Goal: Task Accomplishment & Management: Manage account settings

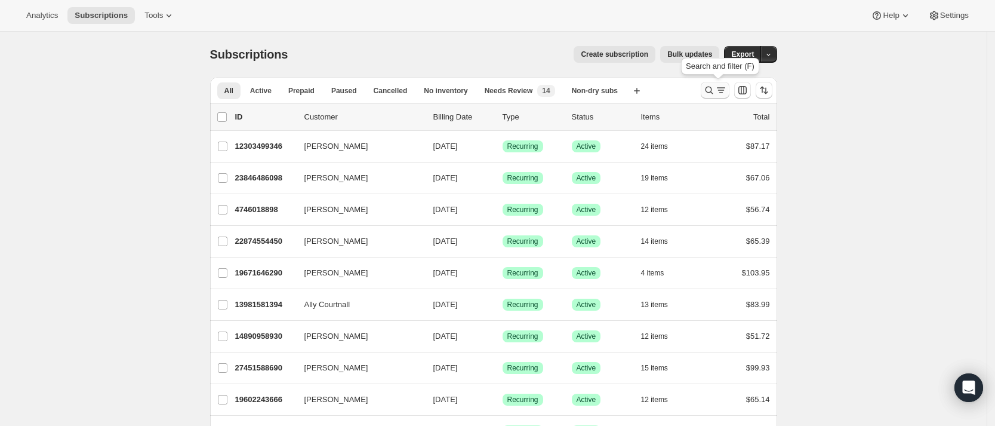
click at [712, 86] on icon "Search and filter results" at bounding box center [709, 90] width 12 height 12
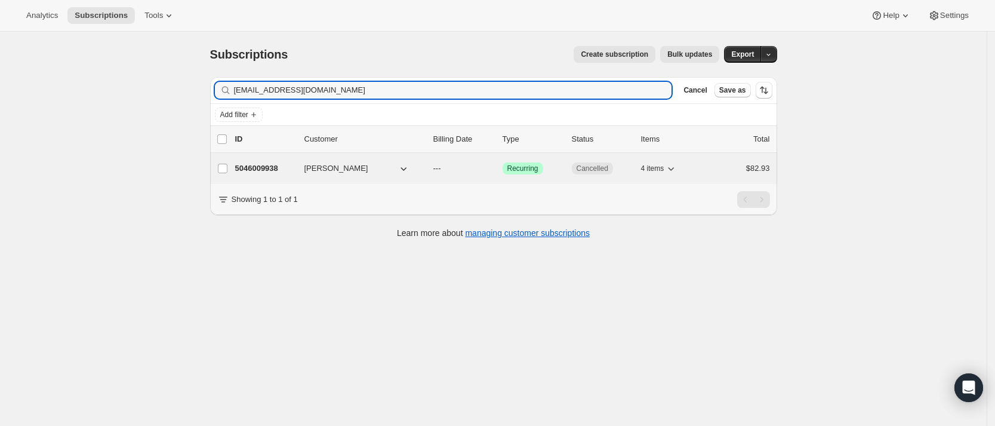
type input "[EMAIL_ADDRESS][DOMAIN_NAME]"
click at [276, 166] on p "5046009938" at bounding box center [265, 168] width 60 height 12
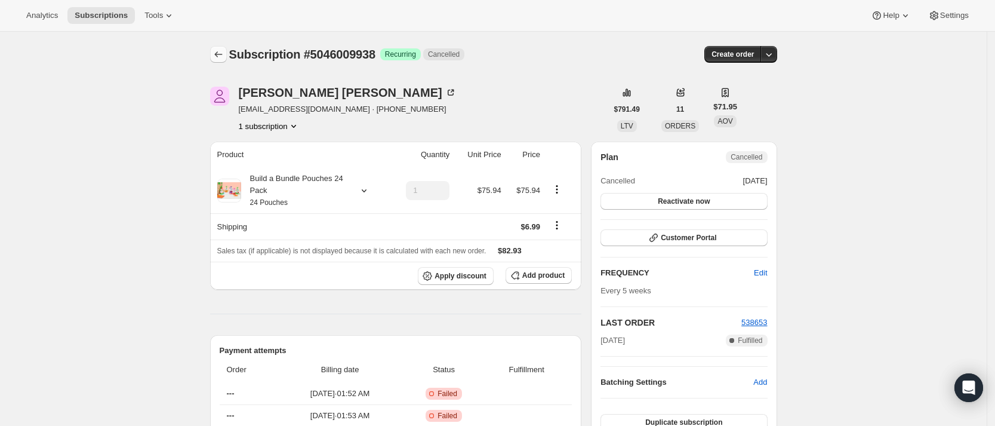
click at [222, 54] on icon "Subscriptions" at bounding box center [218, 54] width 8 height 6
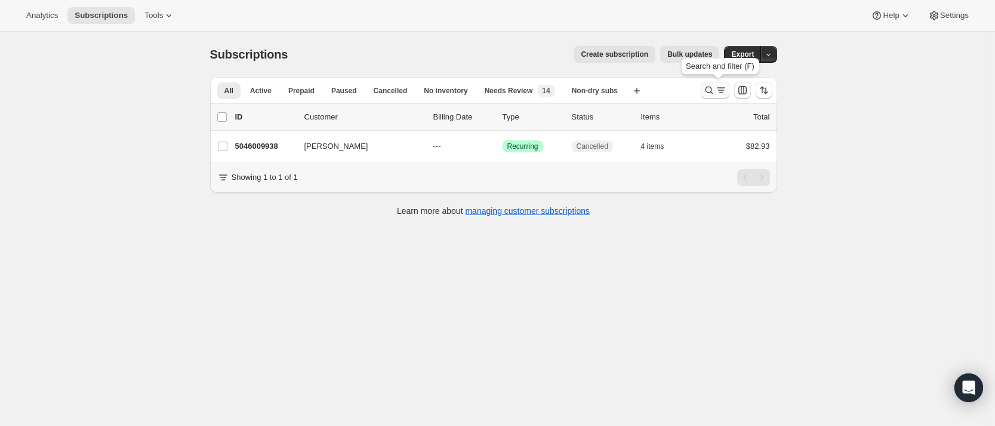
click at [714, 94] on icon "Search and filter results" at bounding box center [709, 90] width 12 height 12
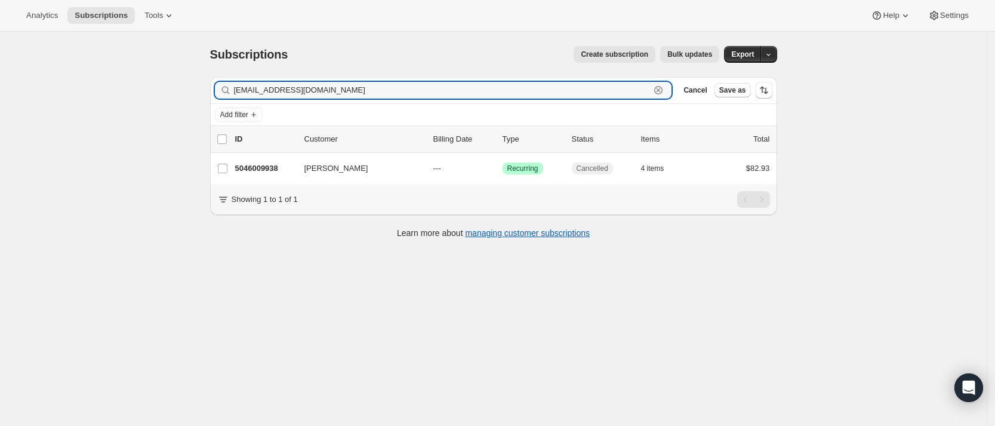
click at [665, 87] on icon "button" at bounding box center [659, 90] width 12 height 12
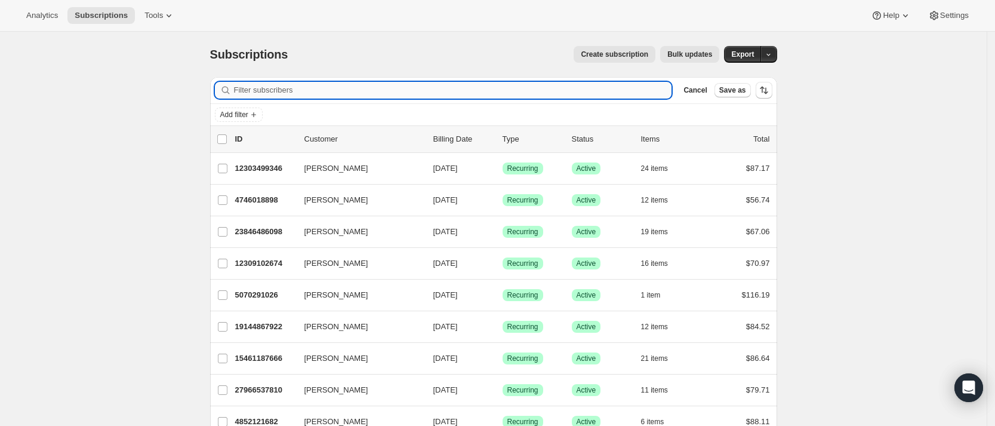
click at [290, 90] on input "Filter subscribers" at bounding box center [453, 90] width 438 height 17
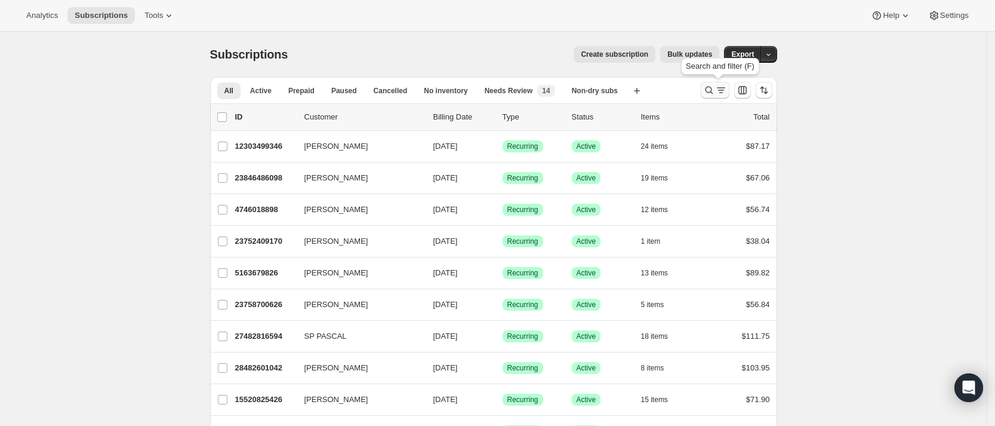
click at [711, 93] on icon "Search and filter results" at bounding box center [709, 90] width 12 height 12
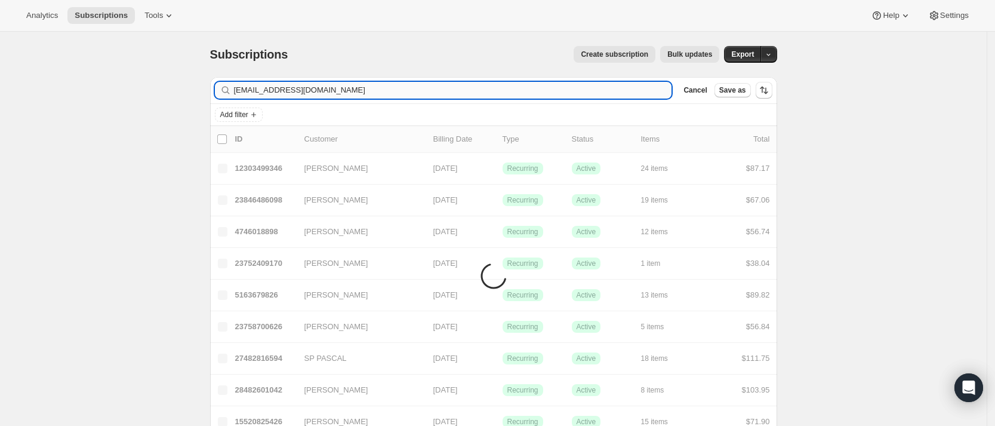
type input "ascuola@ctl-ct.org"
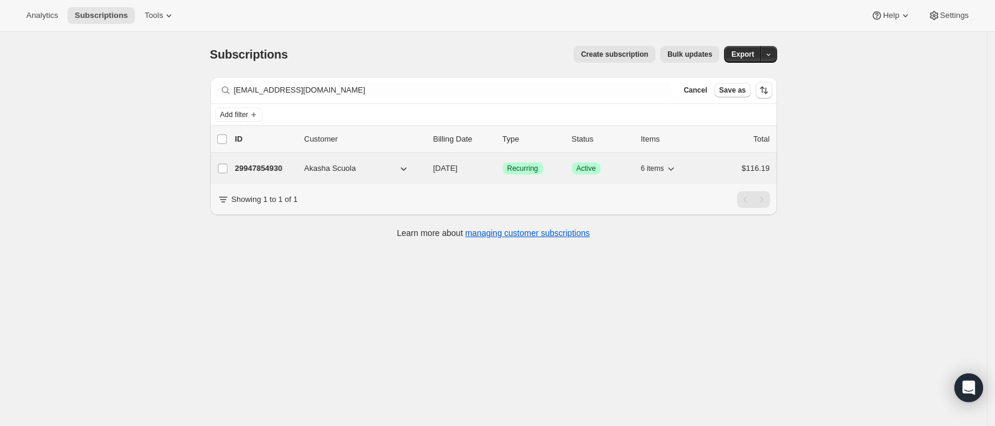
click at [263, 167] on p "29947854930" at bounding box center [265, 168] width 60 height 12
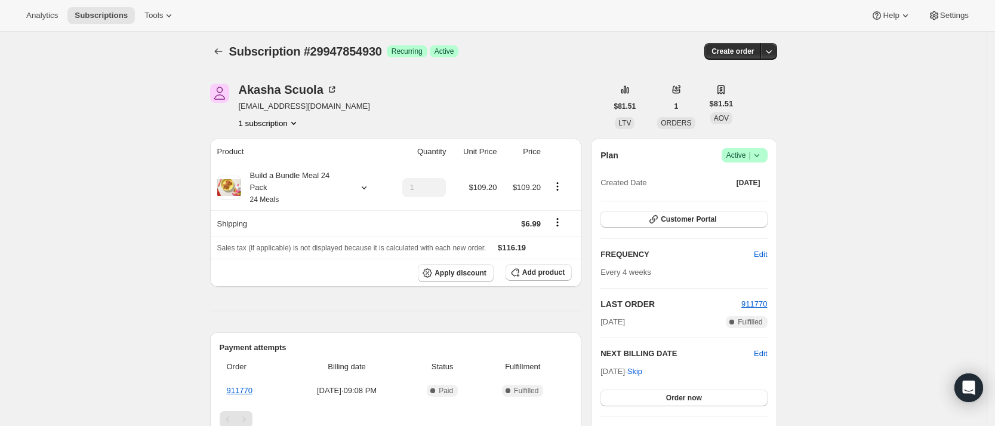
scroll to position [20, 0]
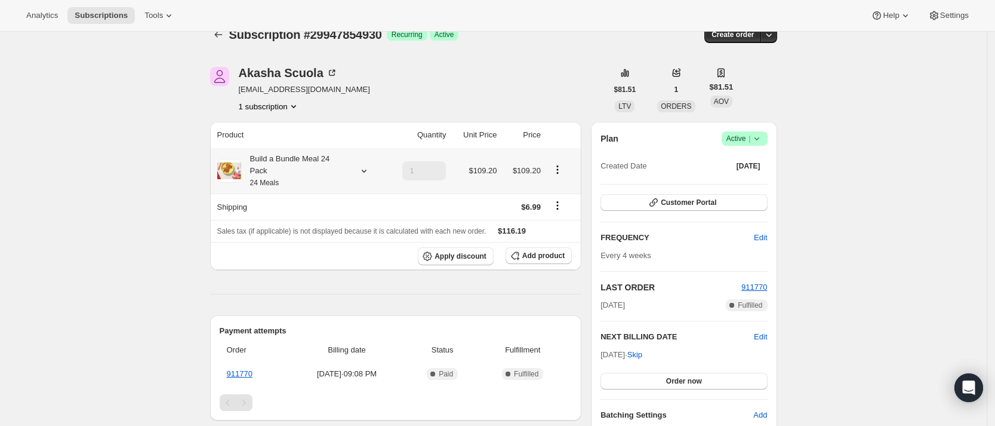
click at [368, 174] on div "Build a Bundle Meal 24 Pack 24 Meals" at bounding box center [300, 171] width 166 height 36
click at [365, 167] on icon at bounding box center [364, 171] width 12 height 12
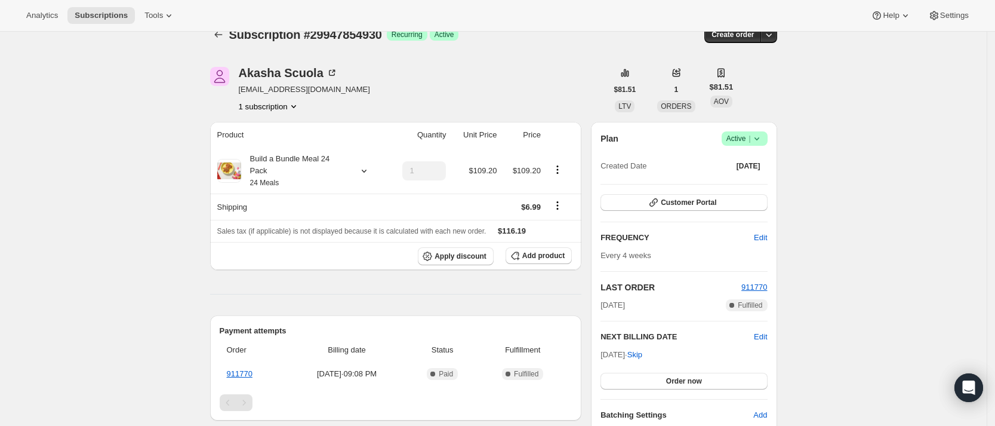
scroll to position [42, 0]
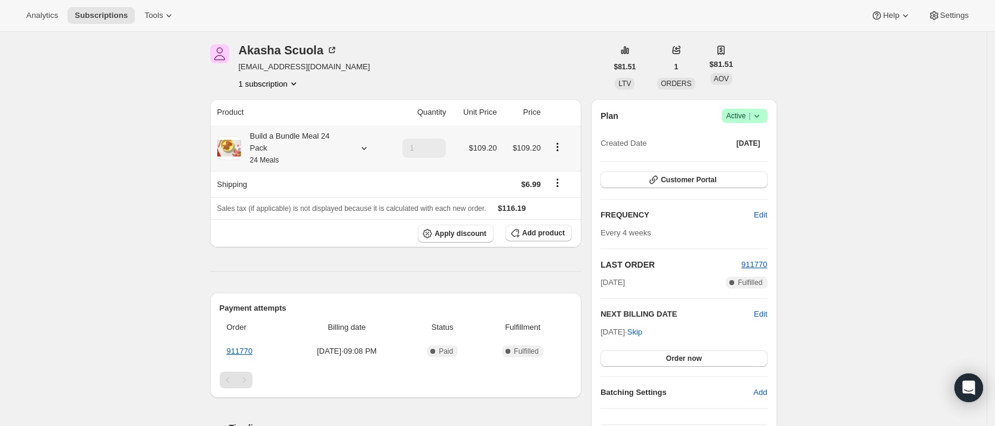
click at [356, 143] on div at bounding box center [361, 148] width 17 height 12
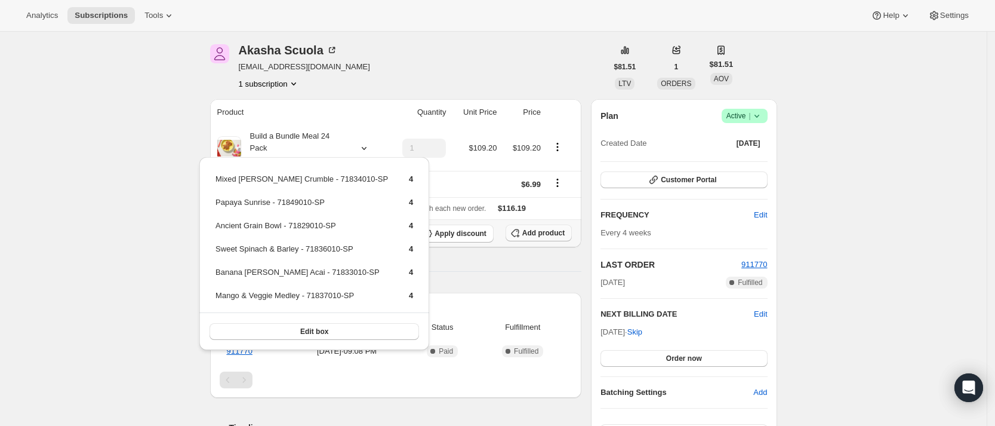
click at [535, 228] on span "Add product" at bounding box center [543, 233] width 42 height 10
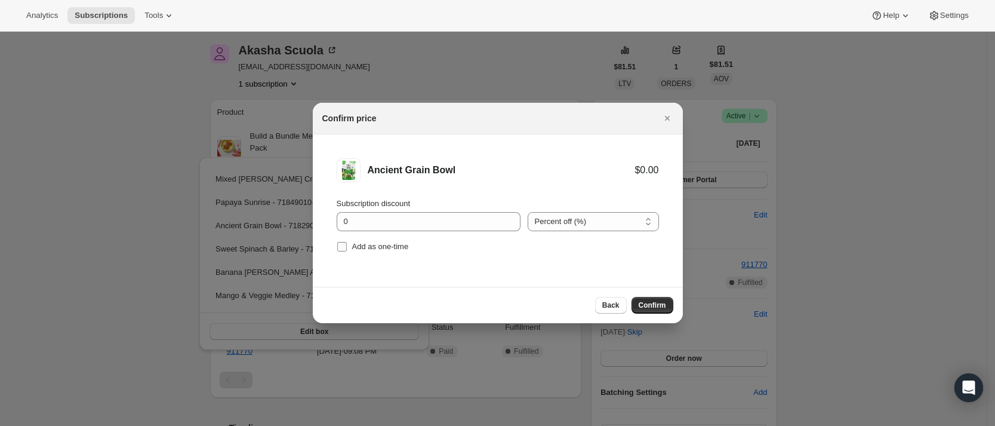
click at [342, 247] on input "Add as one-time" at bounding box center [342, 247] width 10 height 10
checkbox input "true"
click at [650, 303] on span "Confirm" at bounding box center [652, 305] width 27 height 10
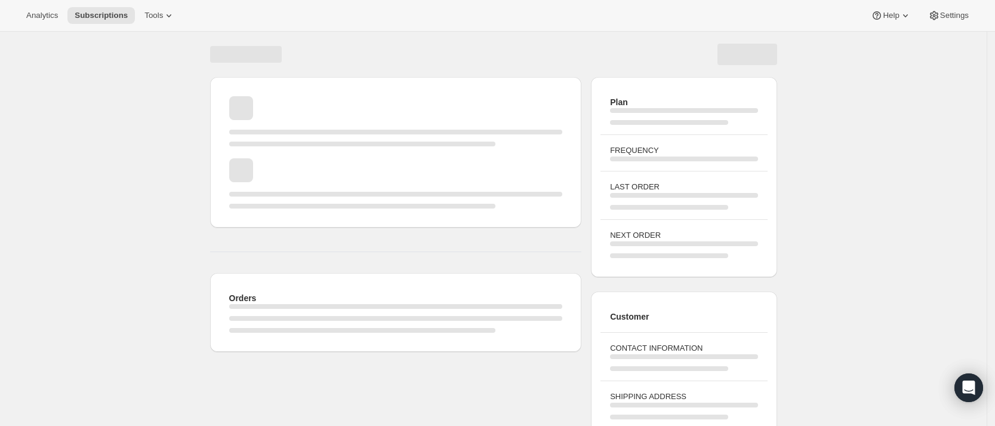
scroll to position [42, 0]
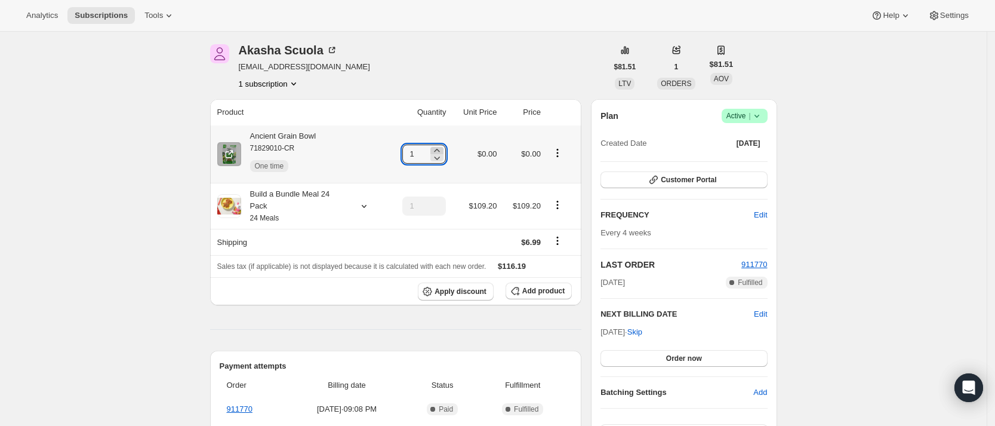
click at [442, 149] on icon at bounding box center [437, 151] width 12 height 12
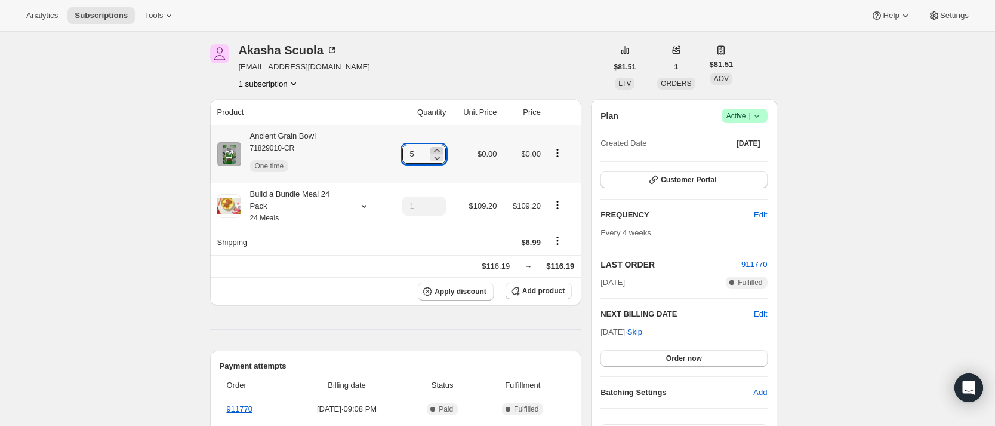
type input "6"
